Goal: Check status: Check status

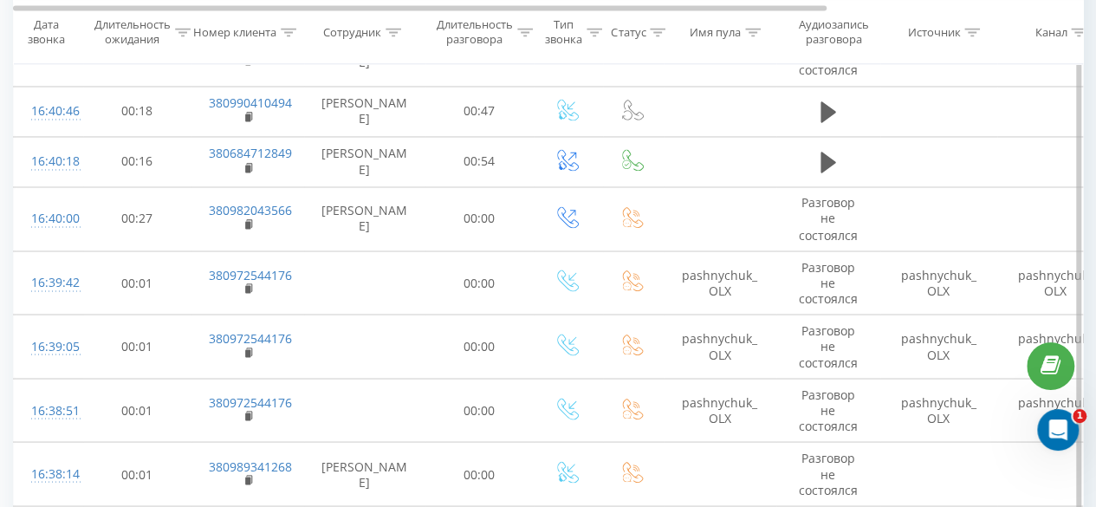
scroll to position [1472, 0]
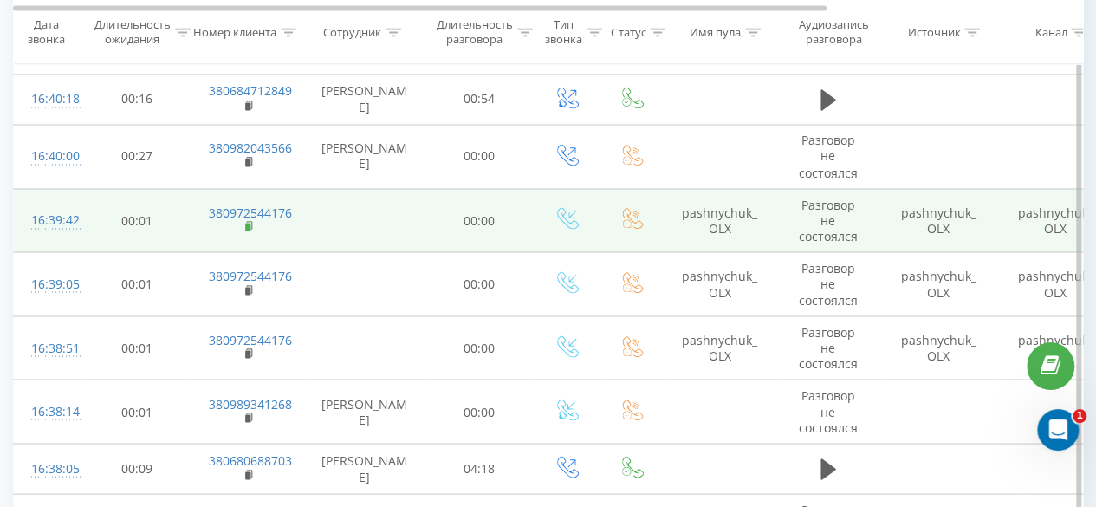
click at [245, 230] on rect at bounding box center [247, 227] width 5 height 8
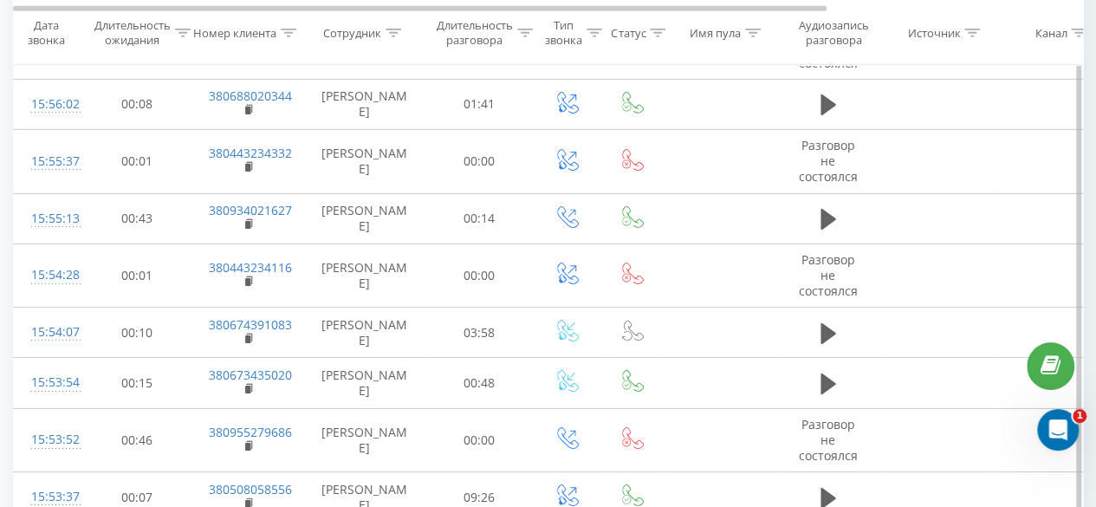
scroll to position [6216, 0]
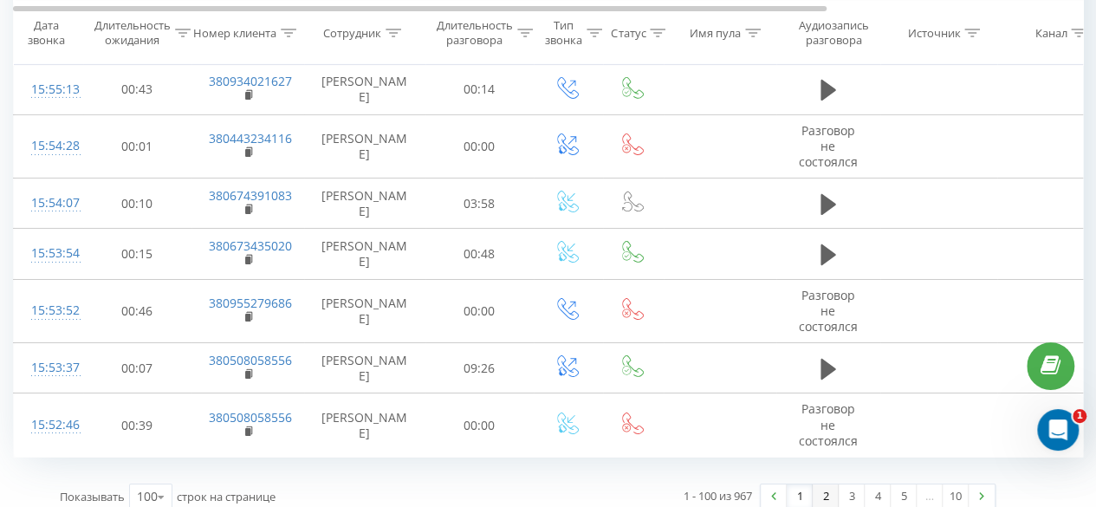
click at [823, 484] on link "2" at bounding box center [825, 496] width 26 height 24
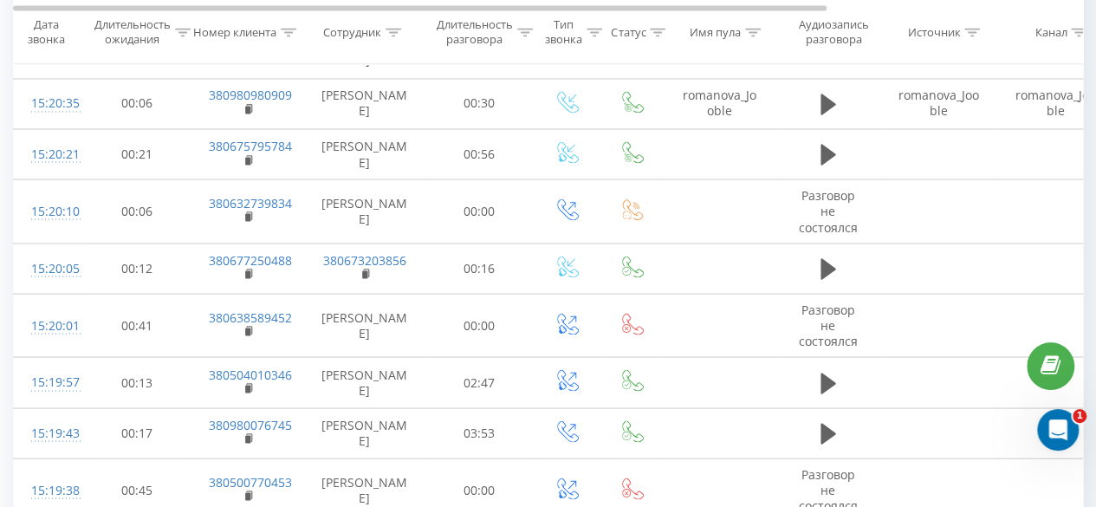
scroll to position [4860, 0]
